Goal: Task Accomplishment & Management: Use online tool/utility

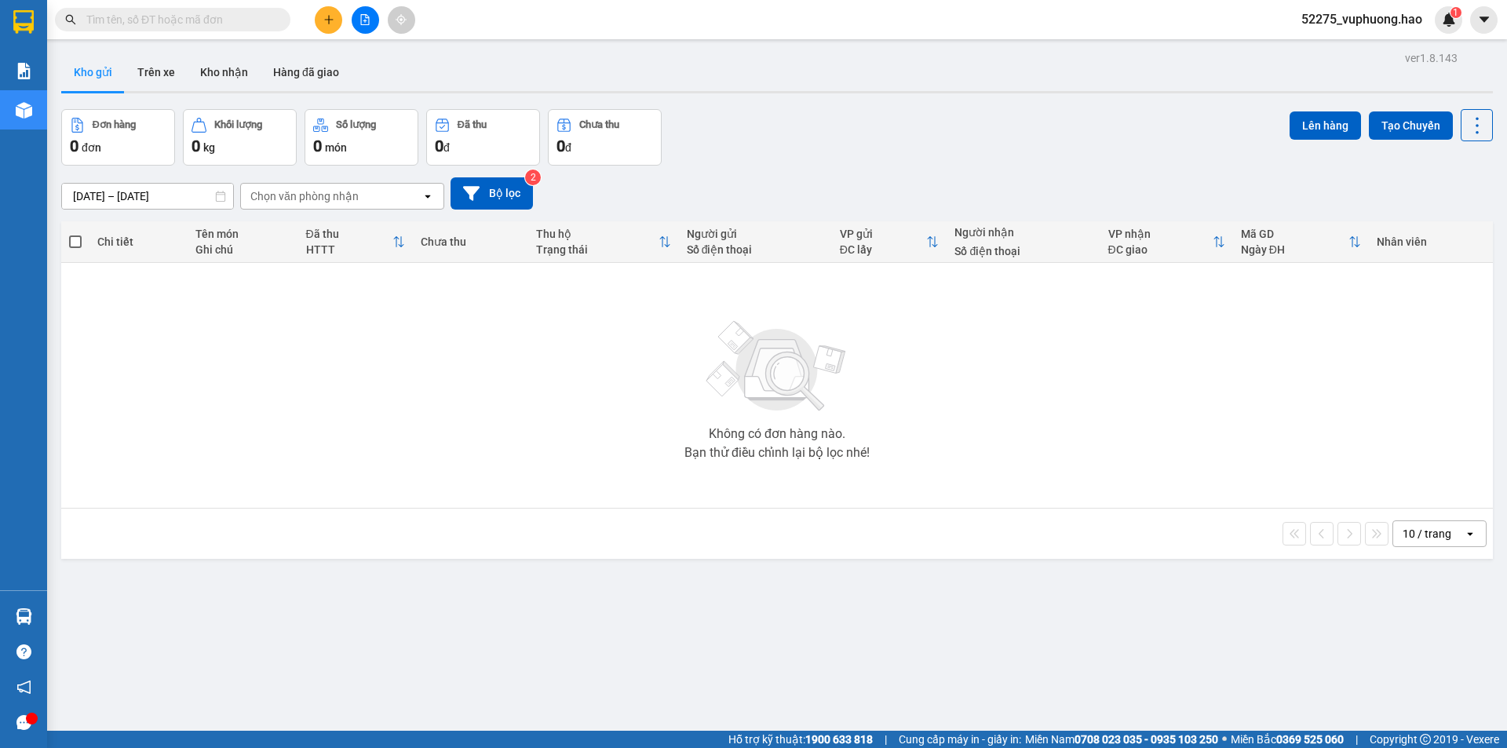
click at [211, 69] on button "Kho nhận" at bounding box center [224, 72] width 73 height 38
click at [161, 71] on button "Trên xe" at bounding box center [156, 72] width 63 height 38
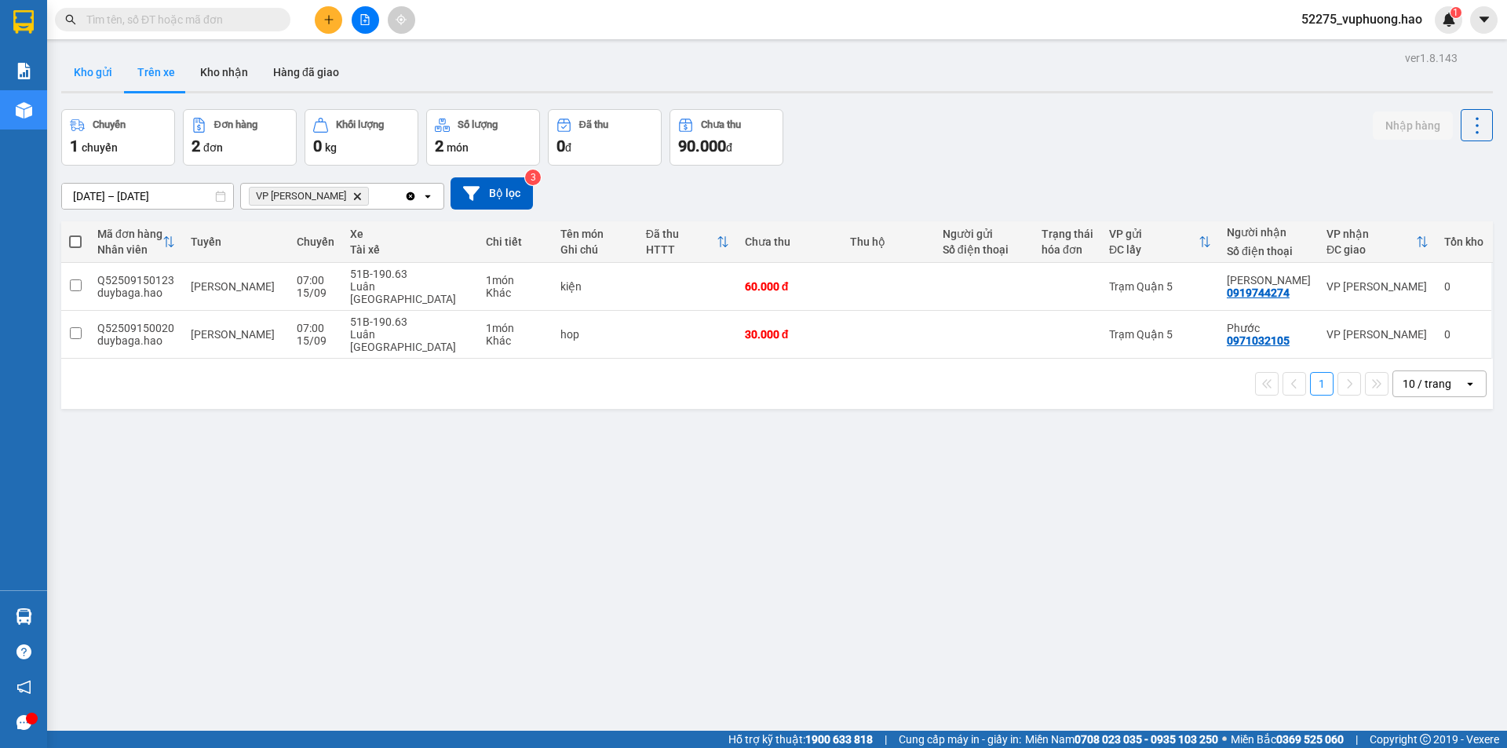
click at [100, 56] on button "Kho gửi" at bounding box center [93, 72] width 64 height 38
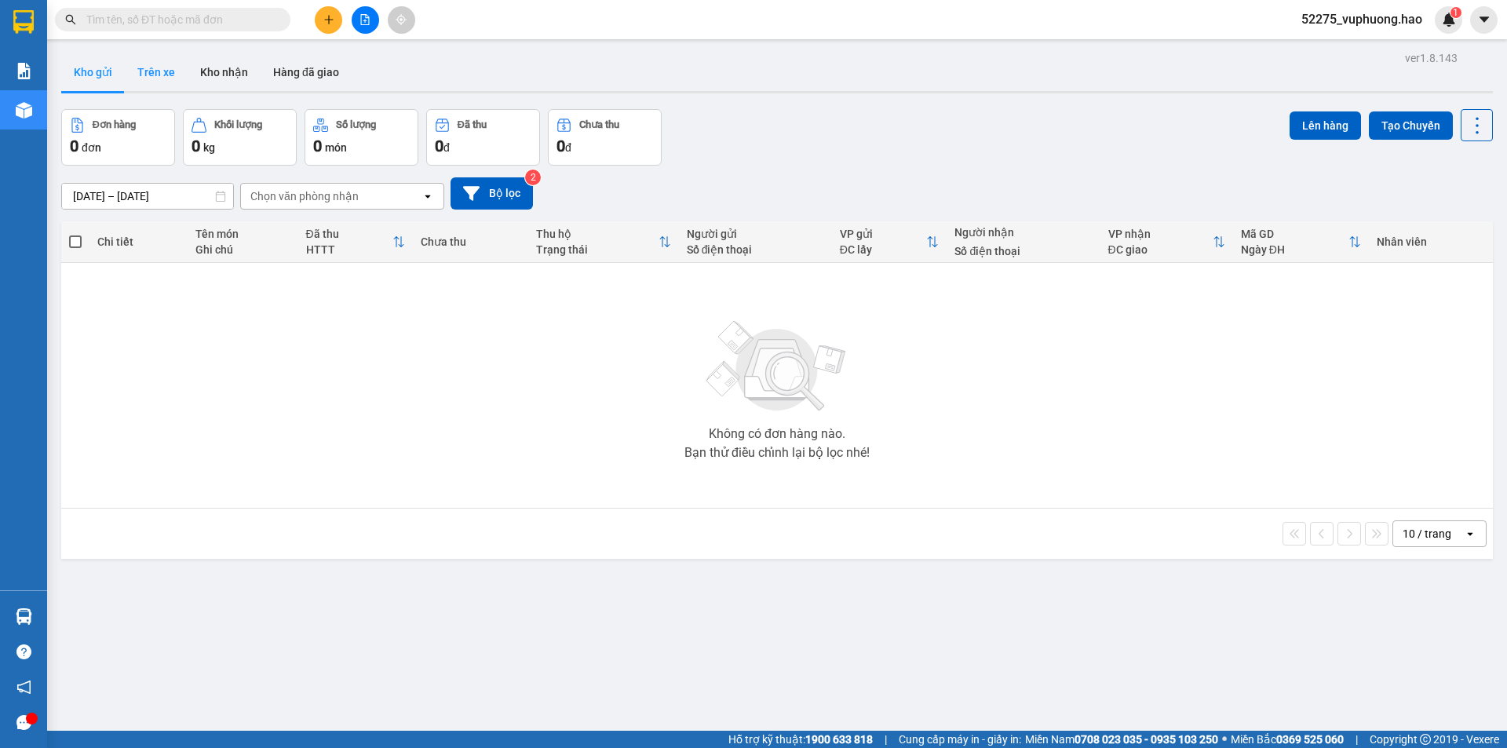
click at [181, 68] on button "Trên xe" at bounding box center [156, 72] width 63 height 38
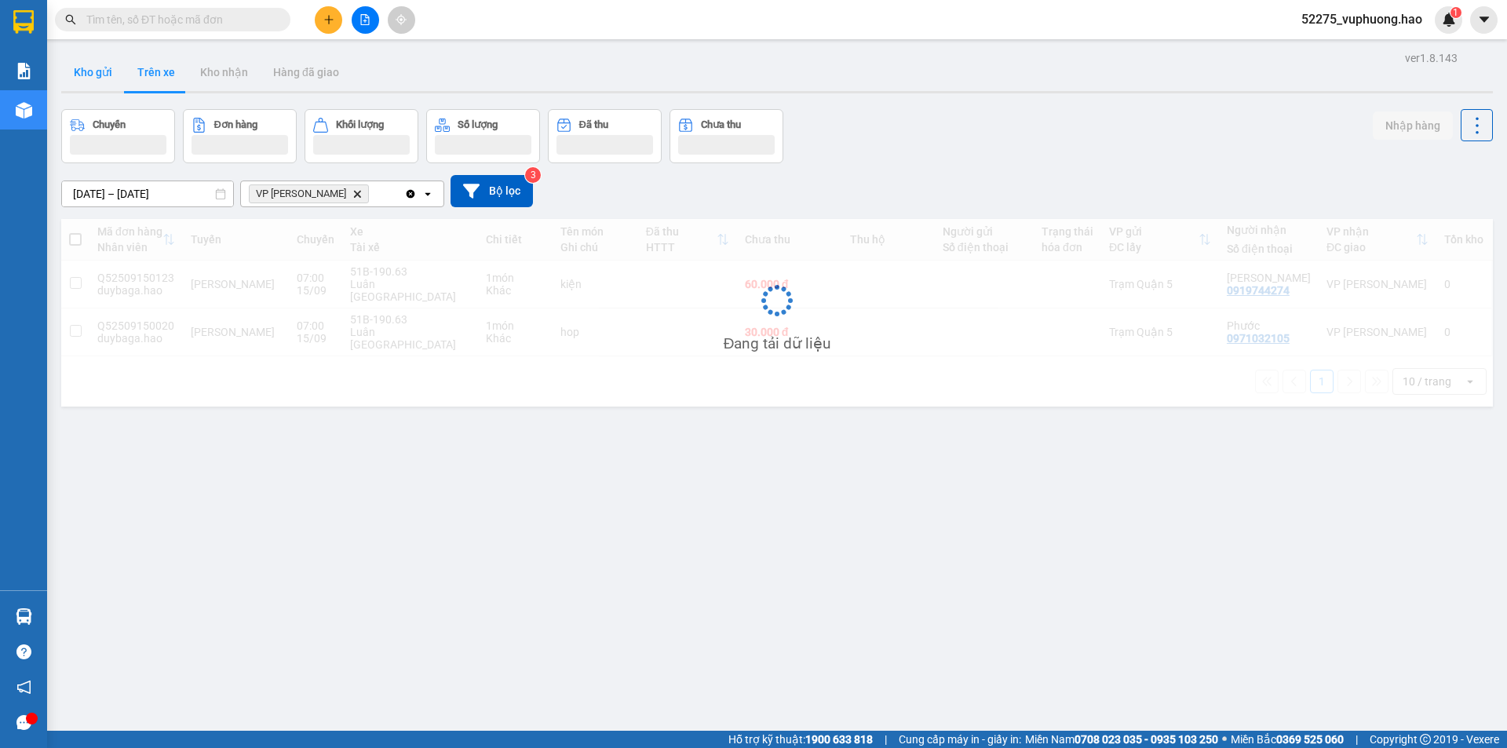
click at [99, 82] on button "Kho gửi" at bounding box center [93, 72] width 64 height 38
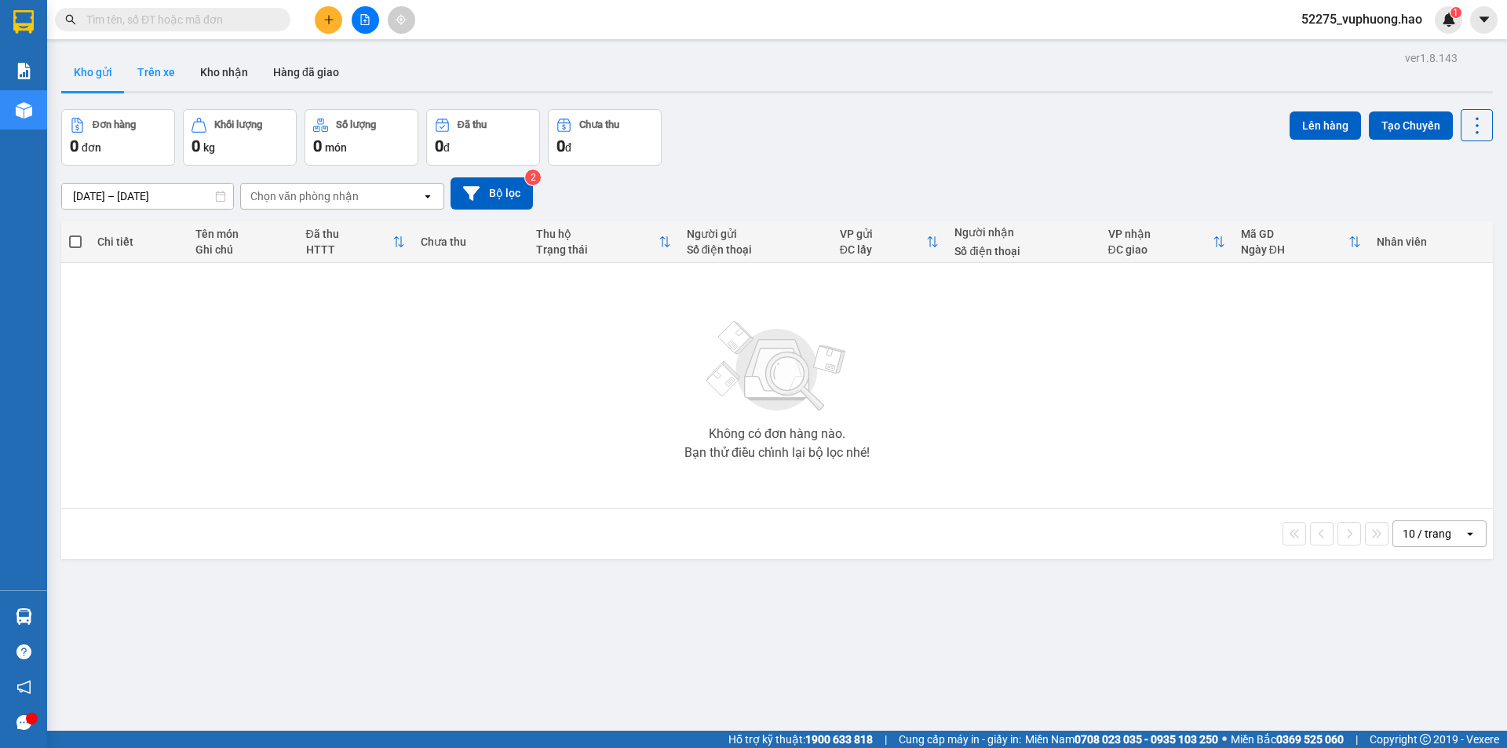
click at [145, 67] on button "Trên xe" at bounding box center [156, 72] width 63 height 38
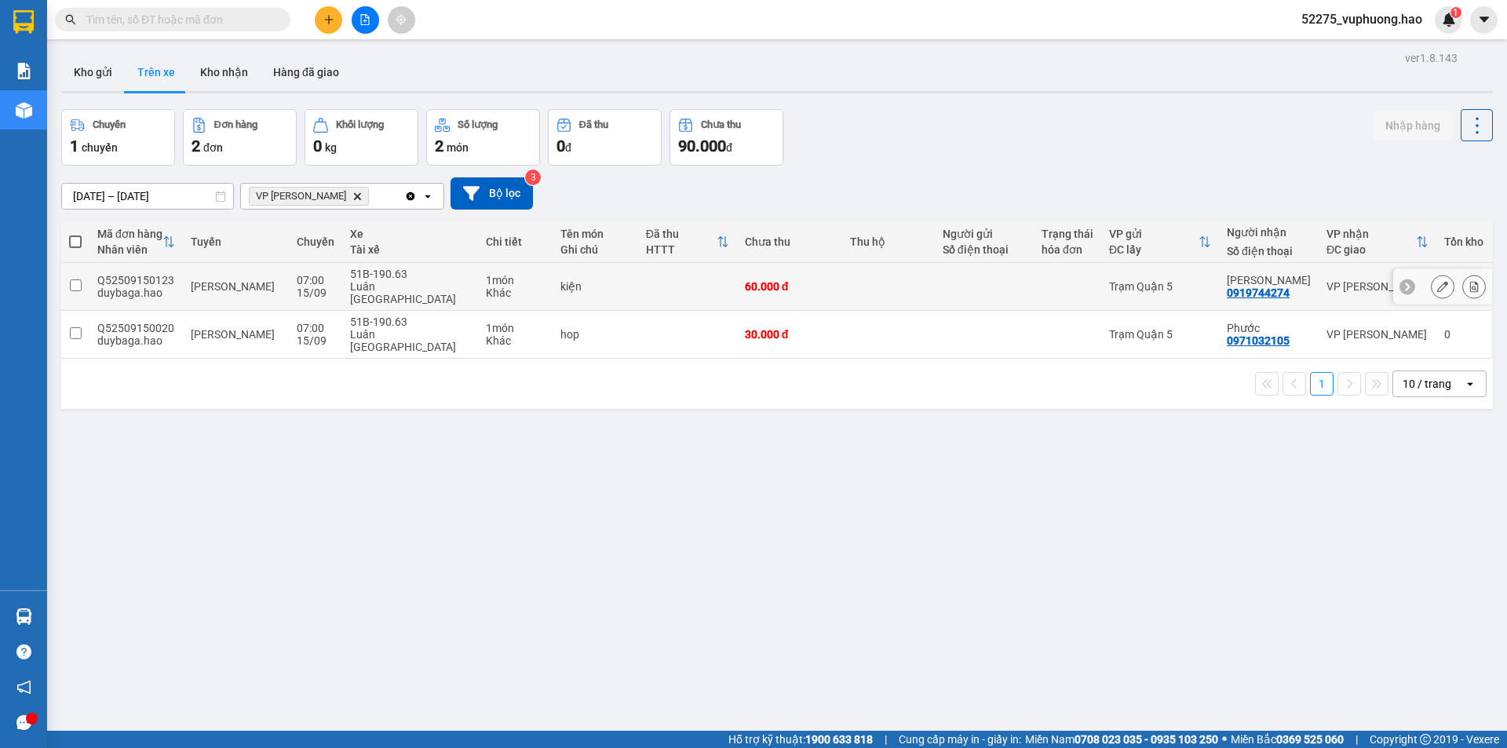
click at [649, 283] on td at bounding box center [687, 287] width 99 height 48
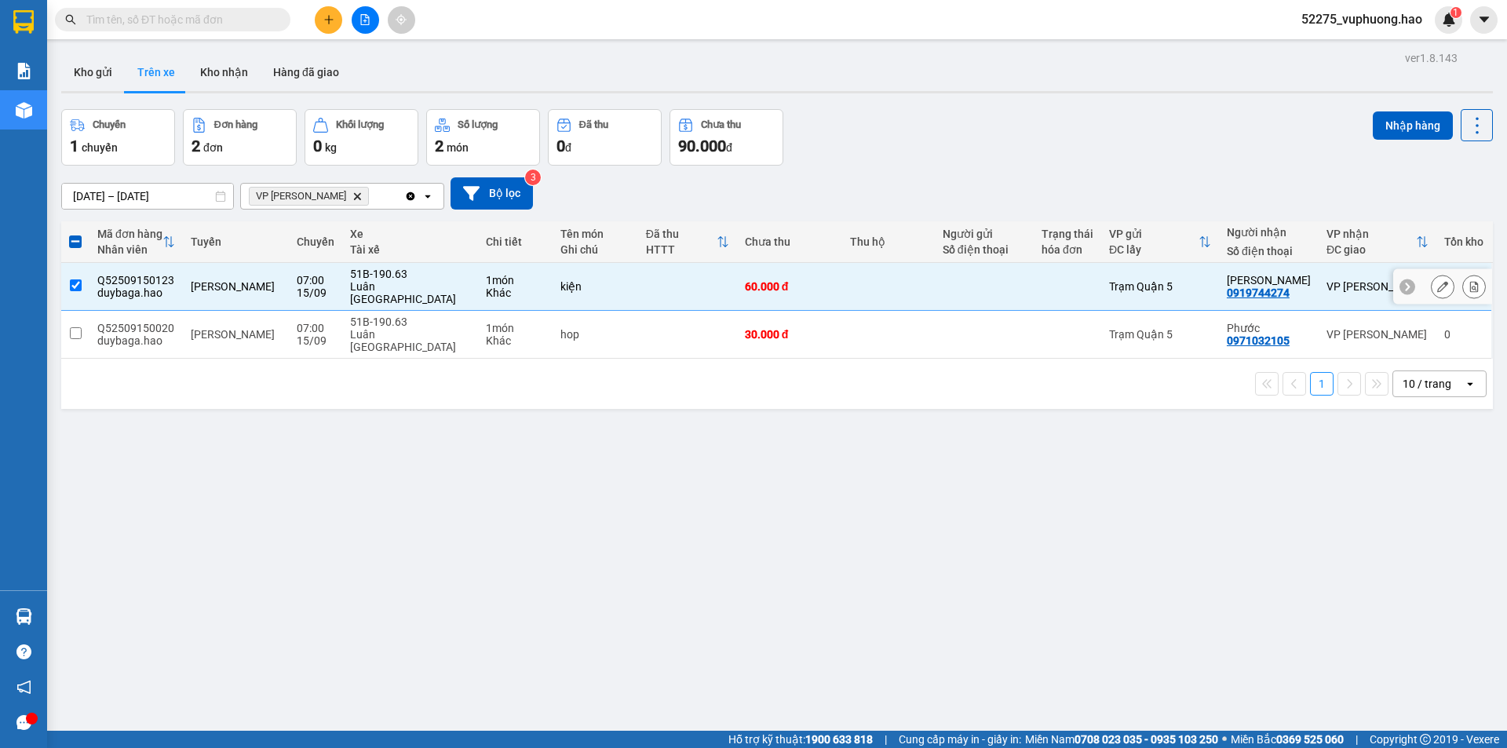
click at [752, 286] on div "60.000 đ" at bounding box center [790, 286] width 90 height 13
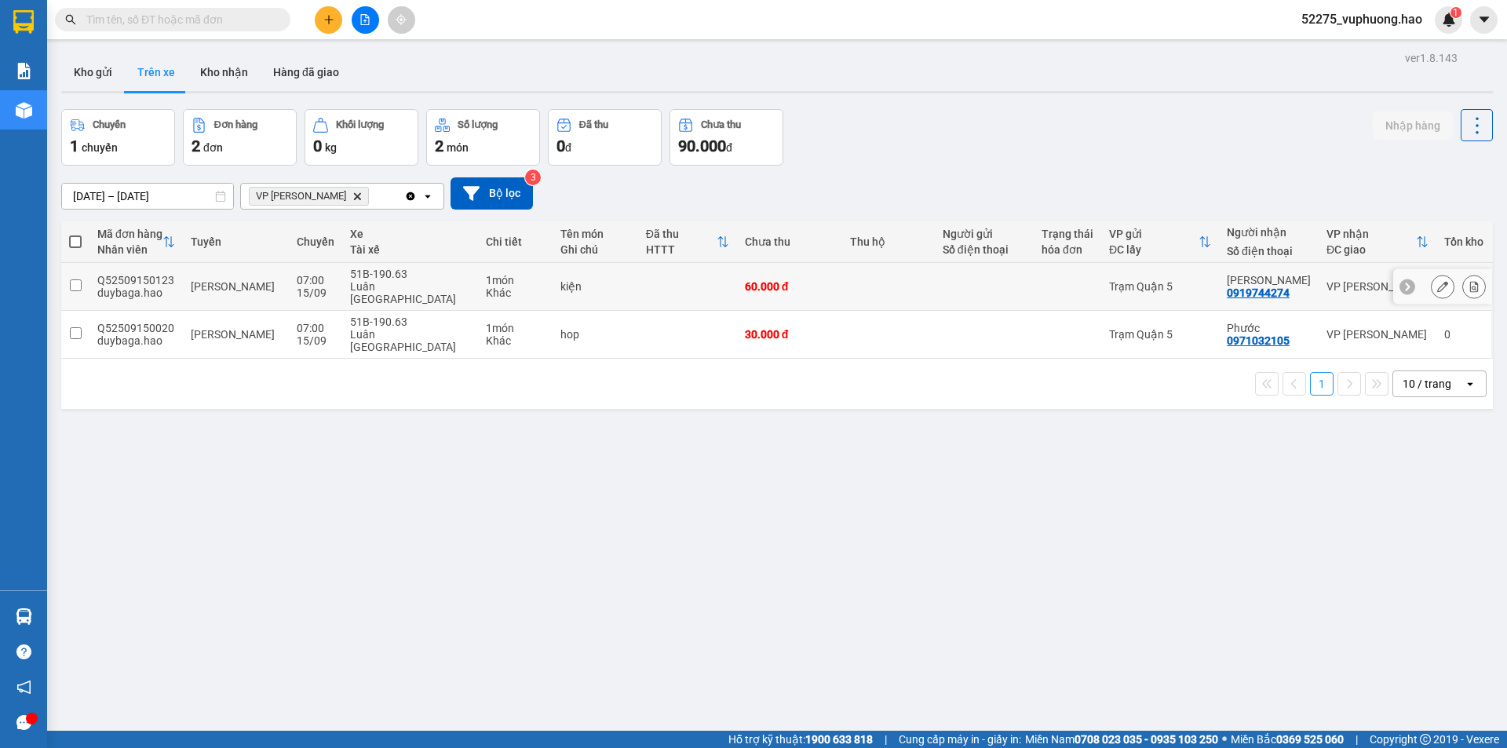
click at [1401, 286] on icon at bounding box center [1406, 286] width 11 height 11
click at [1407, 281] on div "VP [PERSON_NAME]" at bounding box center [1377, 286] width 102 height 13
checkbox input "true"
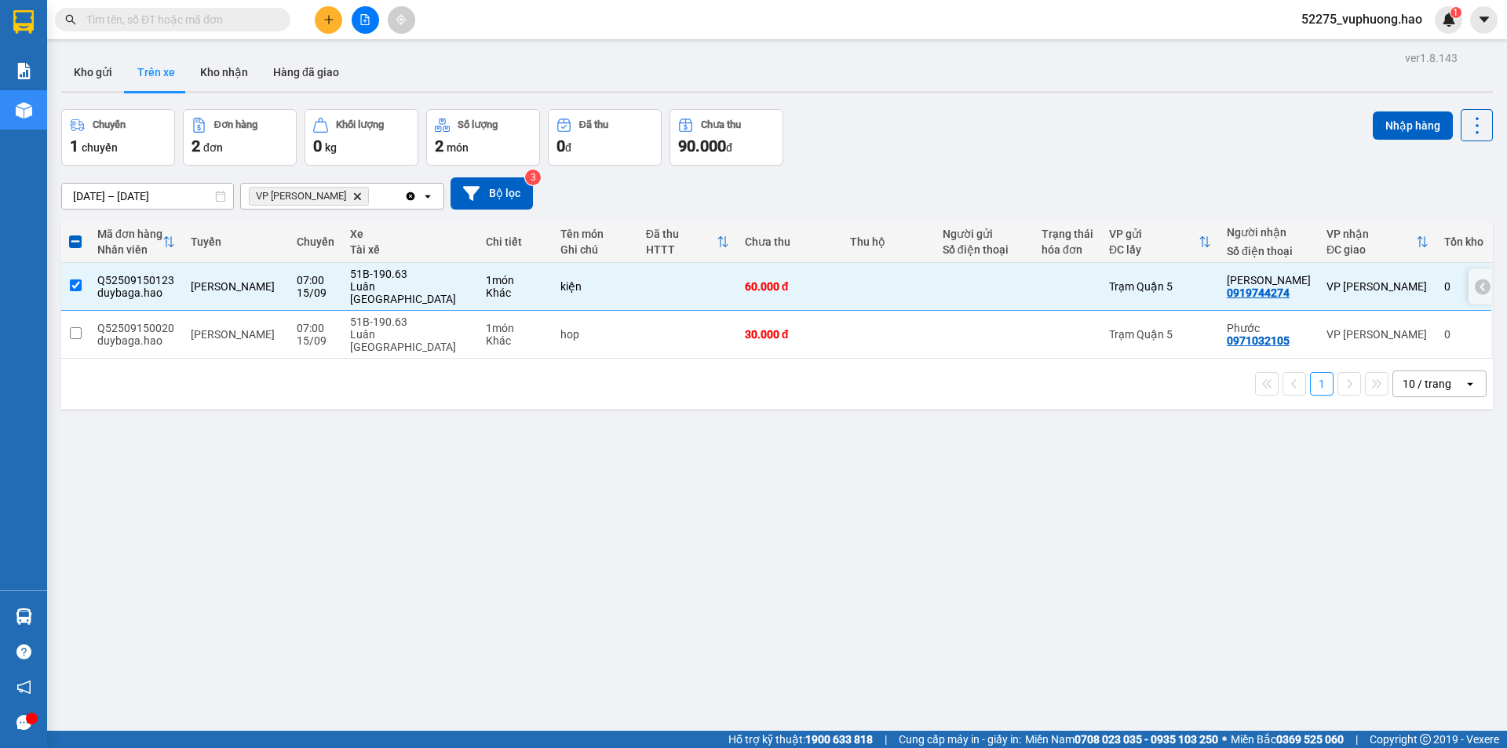
click at [1479, 279] on div at bounding box center [1480, 286] width 24 height 35
click at [1480, 282] on icon at bounding box center [1482, 286] width 5 height 9
click at [1437, 281] on icon at bounding box center [1442, 286] width 11 height 11
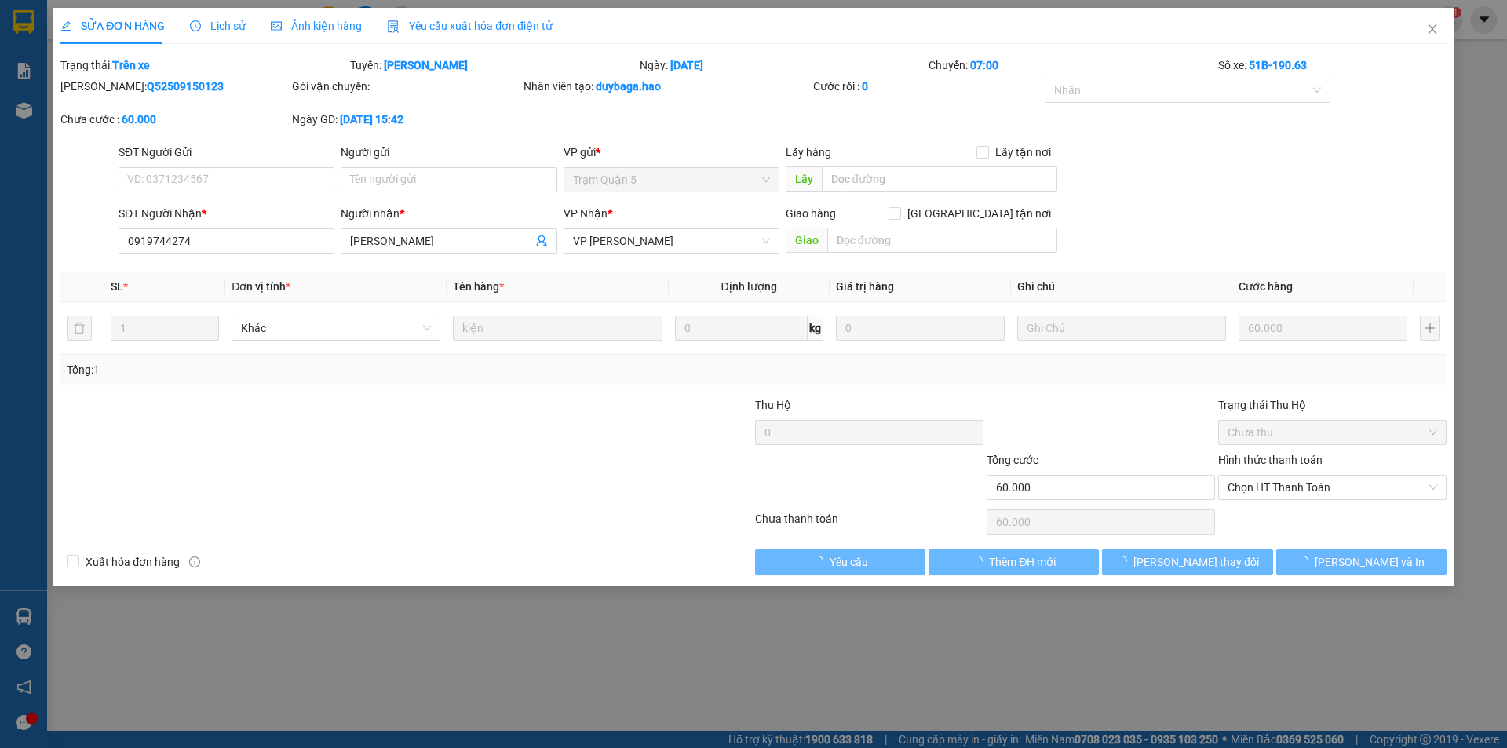
type input "0919744274"
type input "[PERSON_NAME]"
type input "60.000"
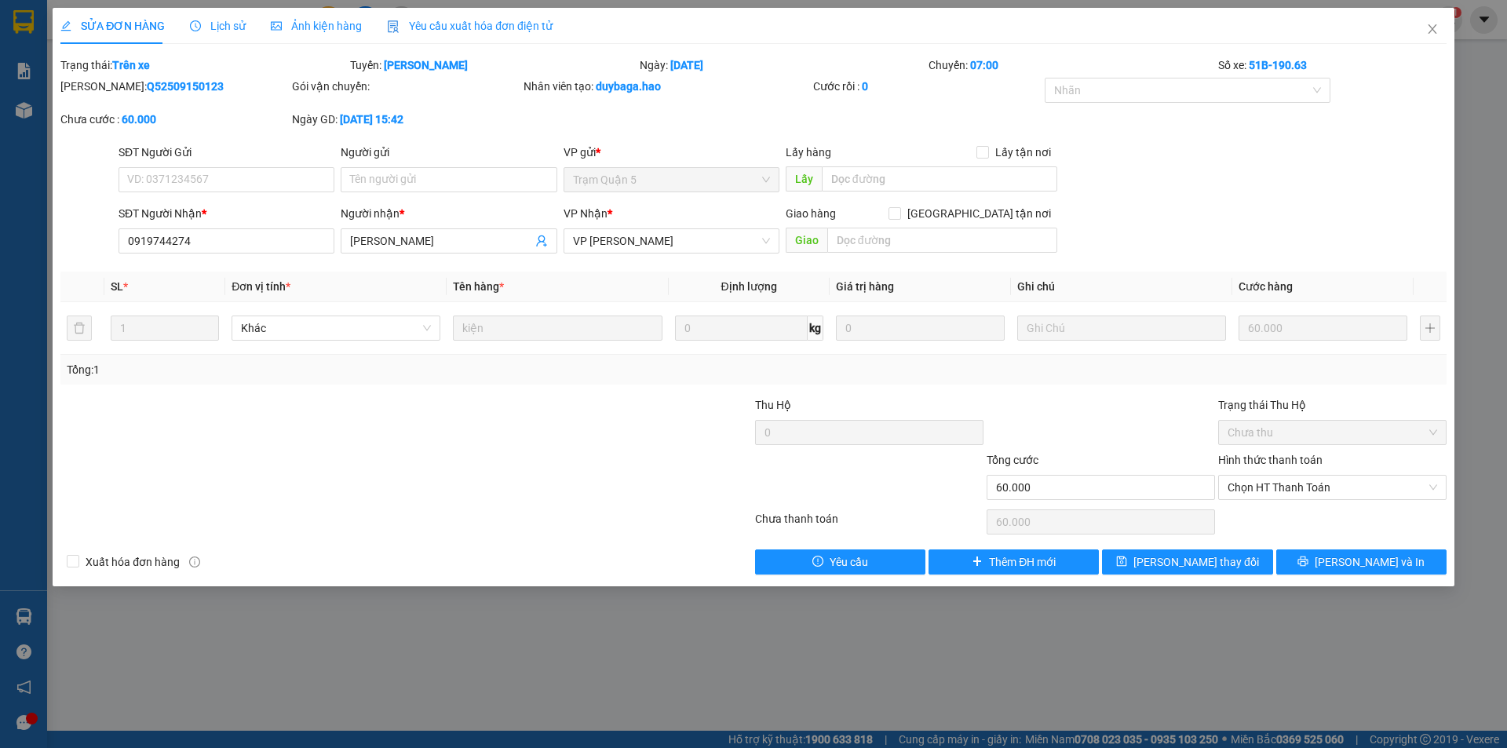
click at [290, 20] on span "Ảnh kiện hàng" at bounding box center [316, 26] width 91 height 13
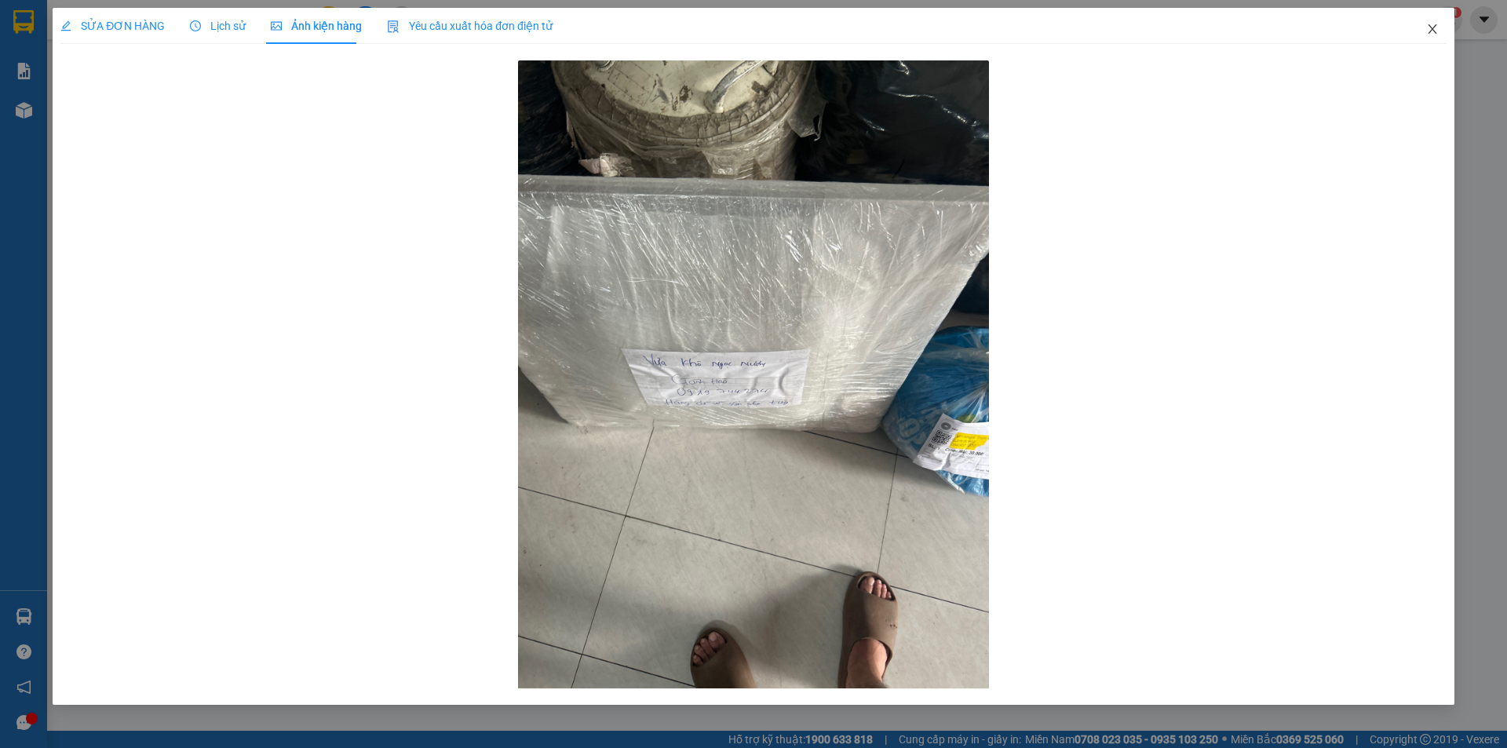
click at [1429, 29] on icon "close" at bounding box center [1432, 29] width 13 height 13
